Goal: Task Accomplishment & Management: Use online tool/utility

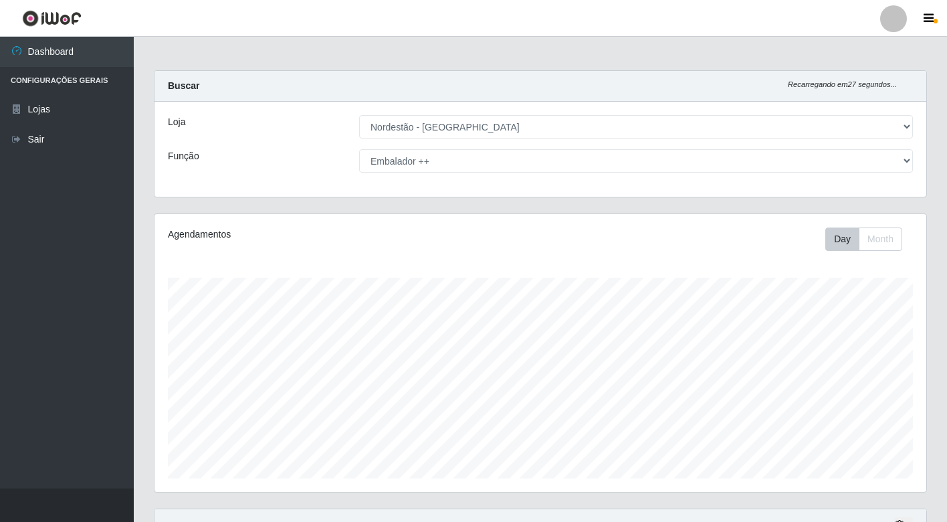
select select "454"
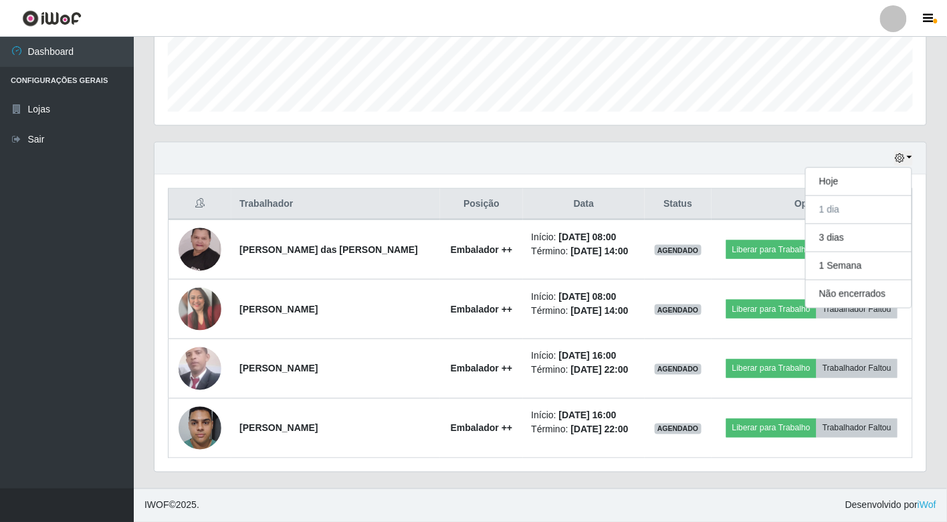
scroll to position [277, 772]
click at [828, 184] on button "Hoje" at bounding box center [859, 182] width 106 height 28
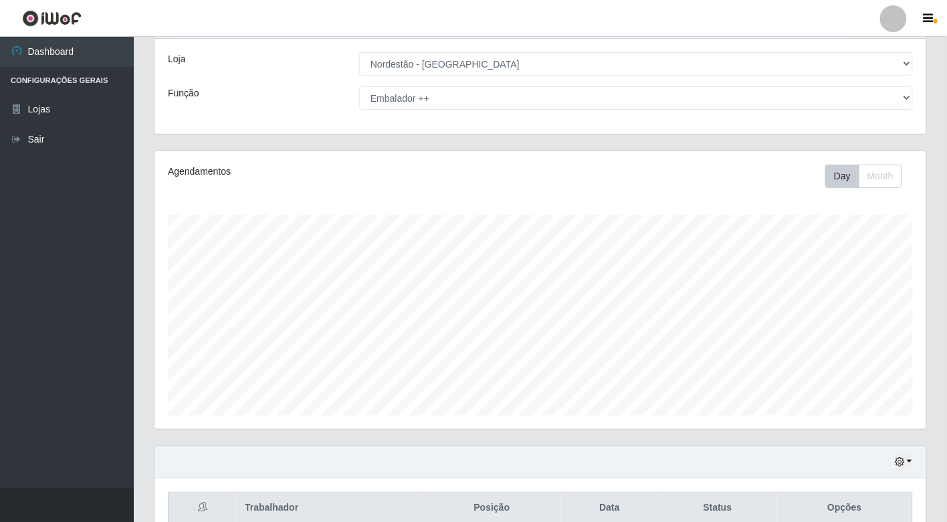
scroll to position [0, 0]
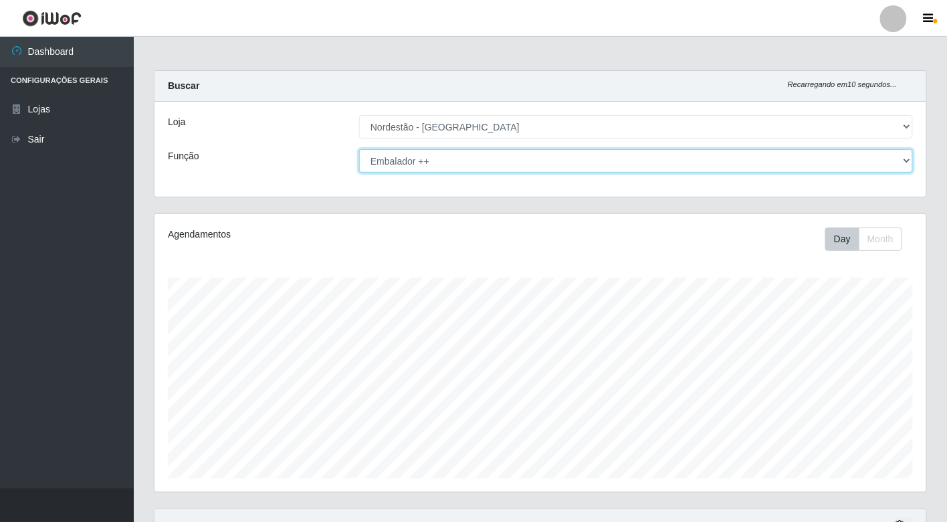
click at [449, 163] on select "[Selecione...] Balconista de Padaria Balconista de Padaria + Balconista de Pada…" at bounding box center [636, 160] width 554 height 23
select select "1"
click at [359, 149] on select "[Selecione...] Balconista de Padaria Balconista de Padaria + Balconista de Pada…" at bounding box center [636, 160] width 554 height 23
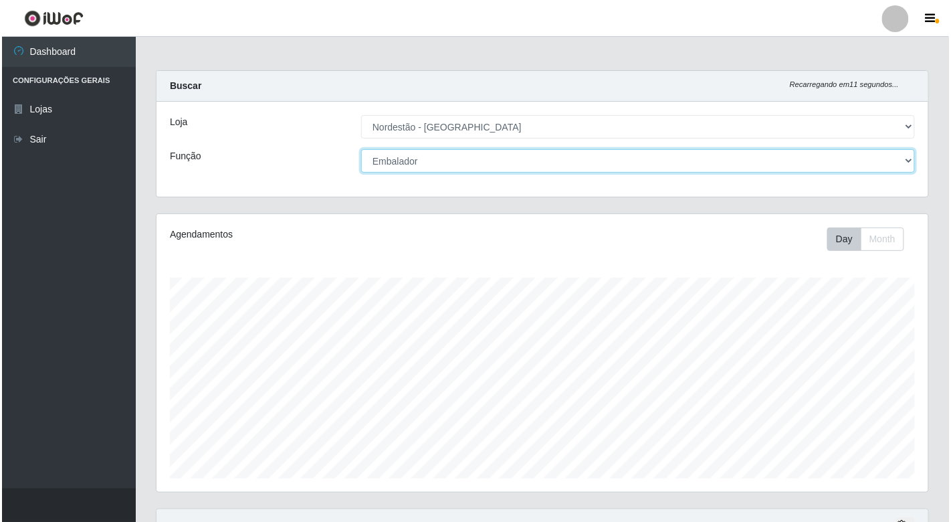
scroll to position [248, 0]
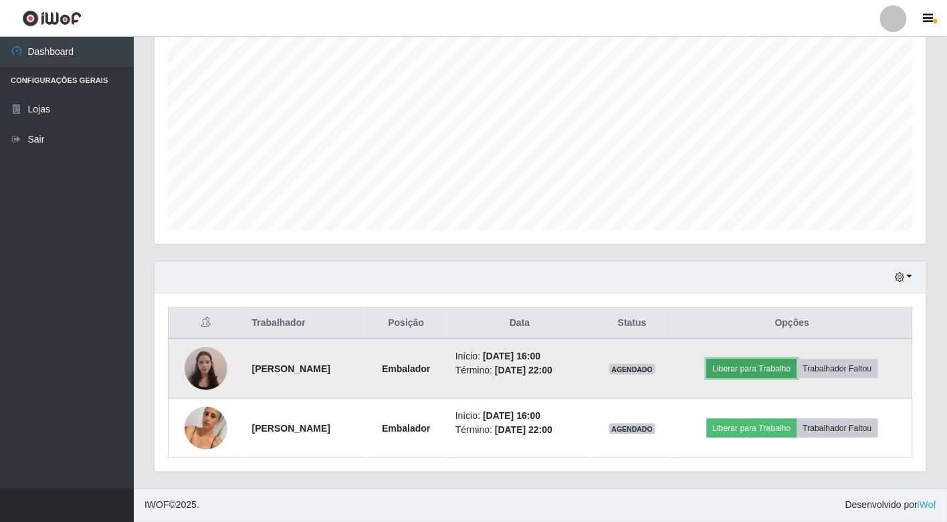
click at [771, 365] on button "Liberar para Trabalho" at bounding box center [752, 368] width 90 height 19
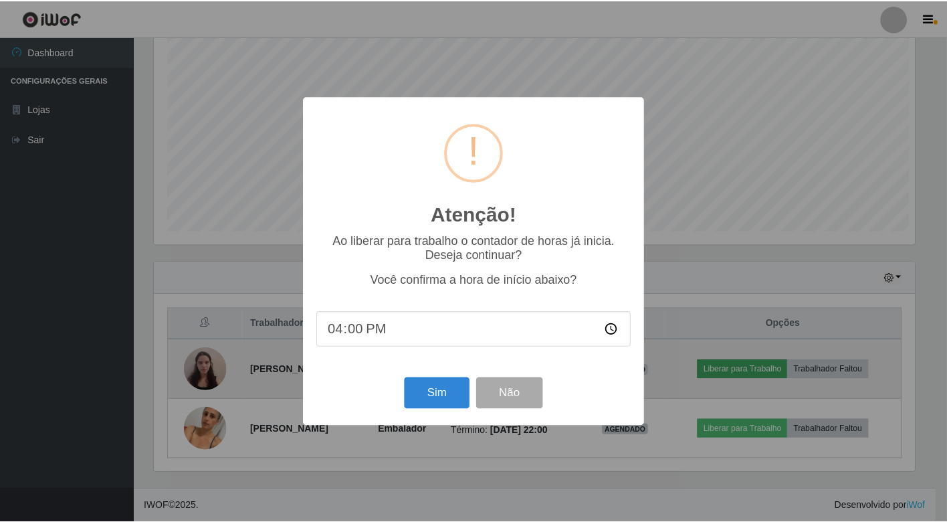
scroll to position [277, 764]
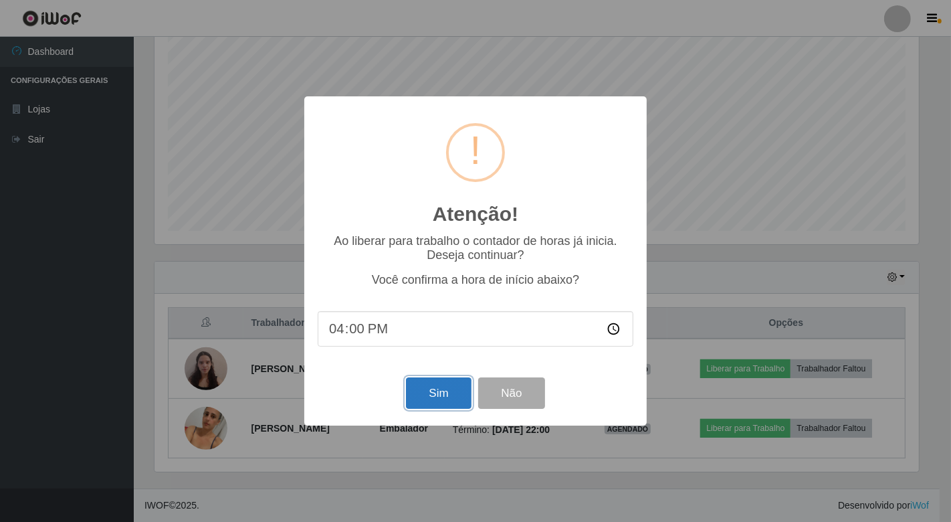
click at [435, 391] on button "Sim" at bounding box center [438, 392] width 65 height 31
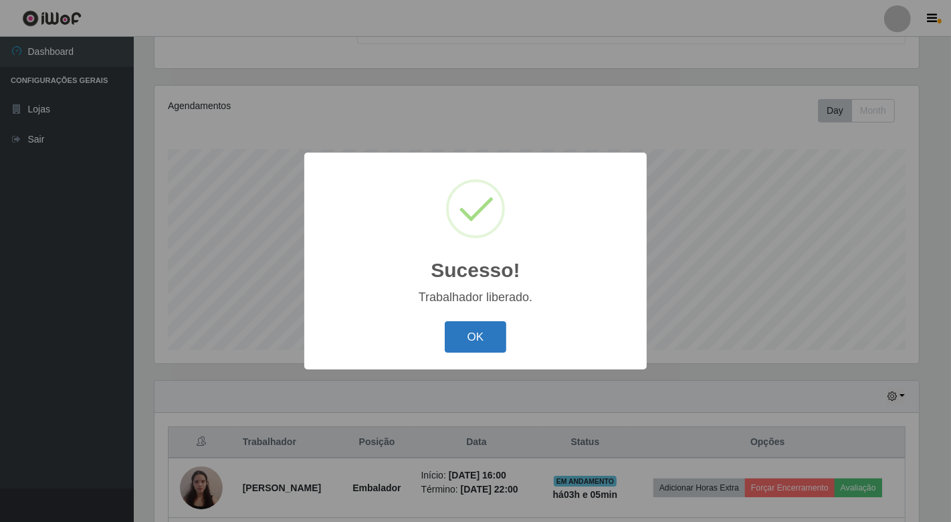
click at [478, 347] on button "OK" at bounding box center [476, 336] width 62 height 31
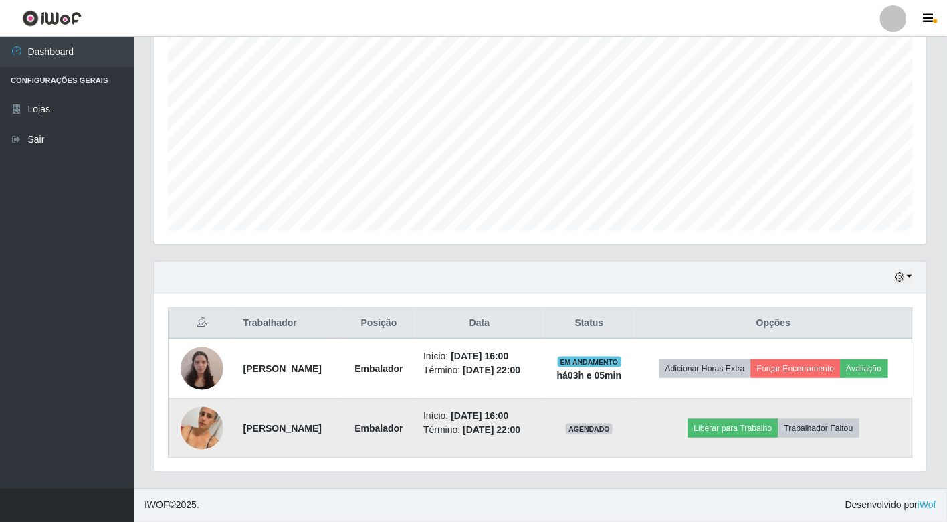
scroll to position [268, 0]
click at [761, 420] on button "Liberar para Trabalho" at bounding box center [733, 428] width 90 height 19
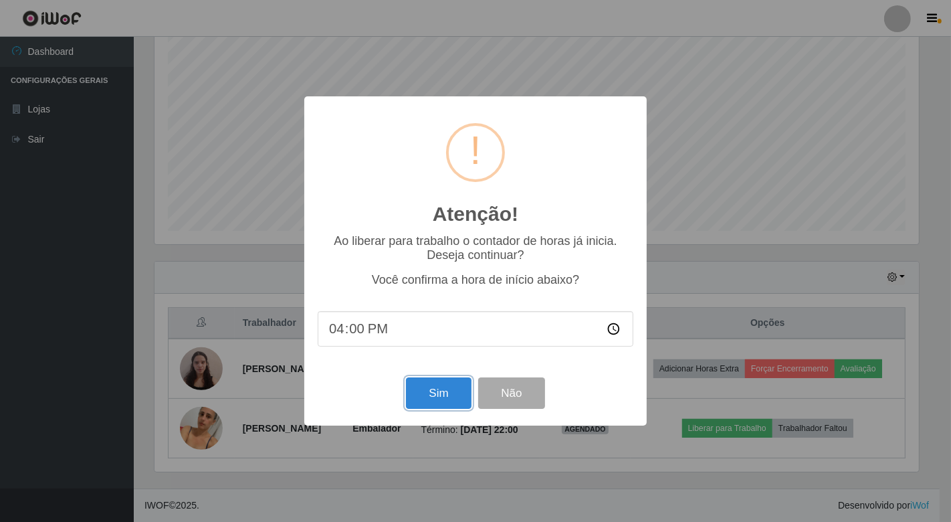
click at [452, 396] on button "Sim" at bounding box center [438, 392] width 65 height 31
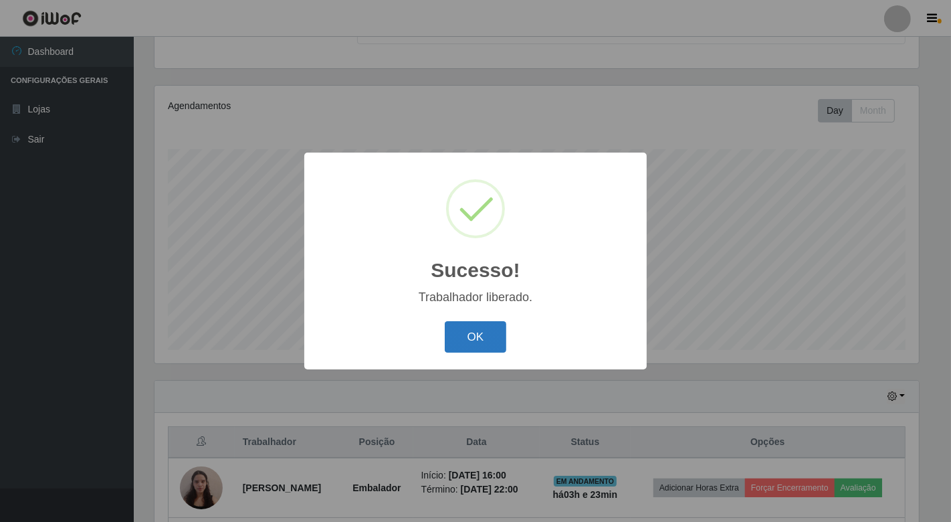
click at [476, 336] on button "OK" at bounding box center [476, 336] width 62 height 31
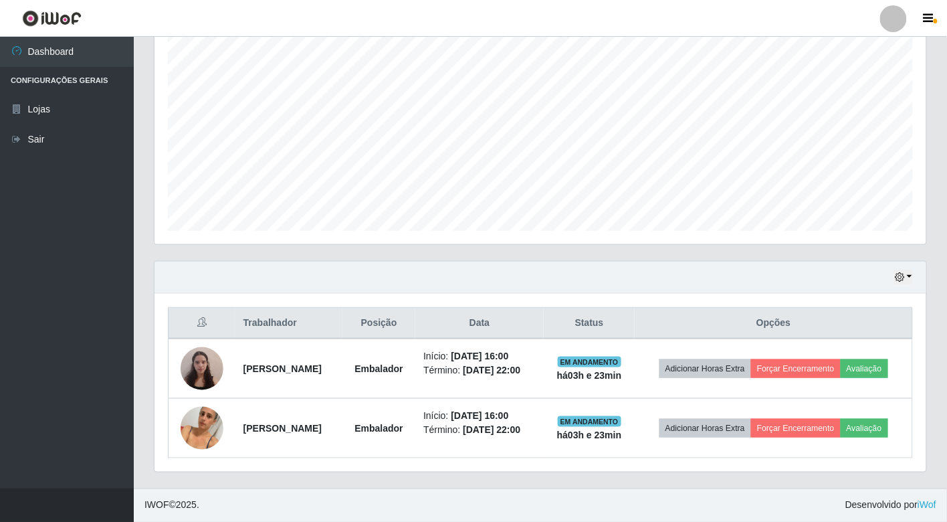
scroll to position [268, 0]
